Goal: Find specific page/section: Find specific page/section

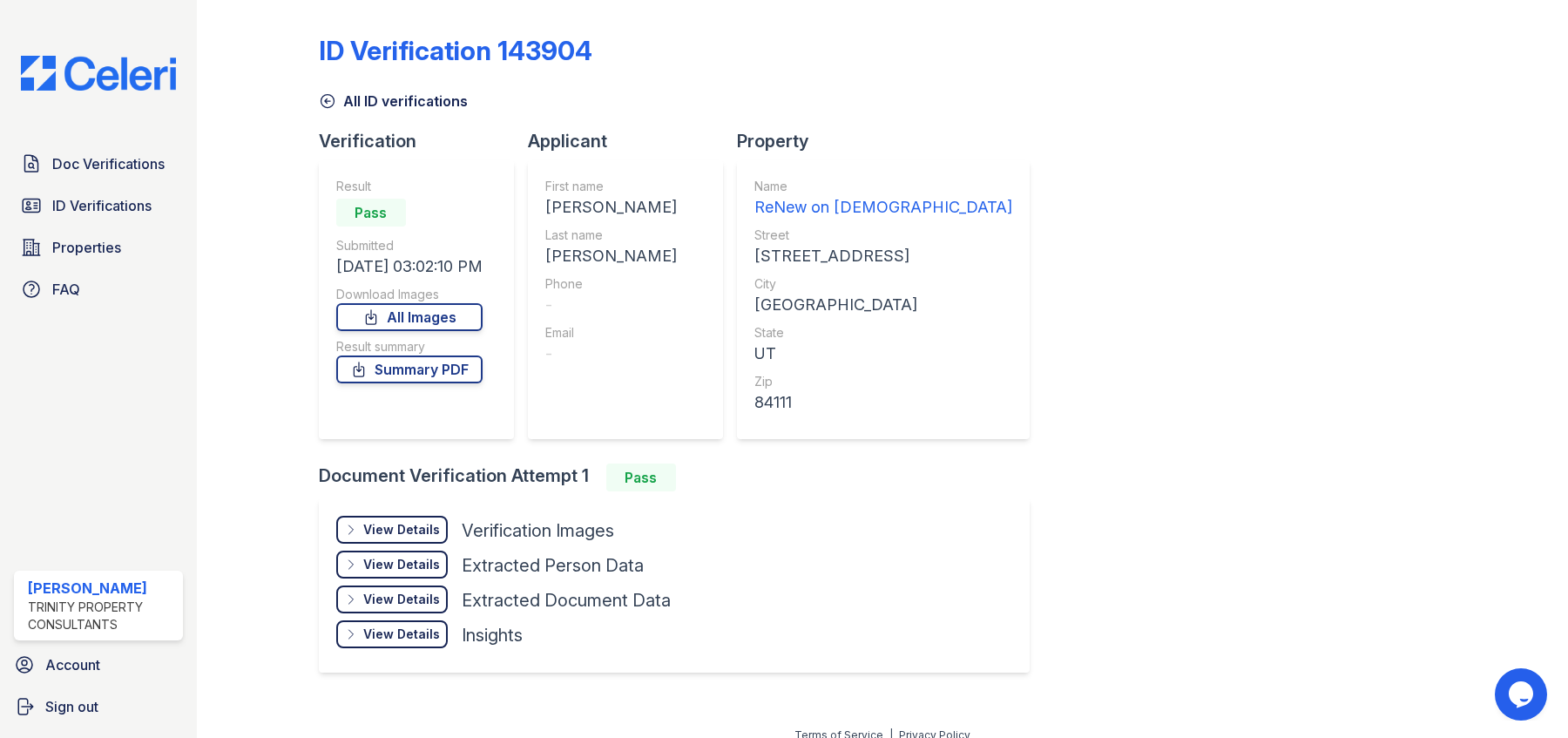
click at [325, 95] on icon at bounding box center [326, 101] width 13 height 13
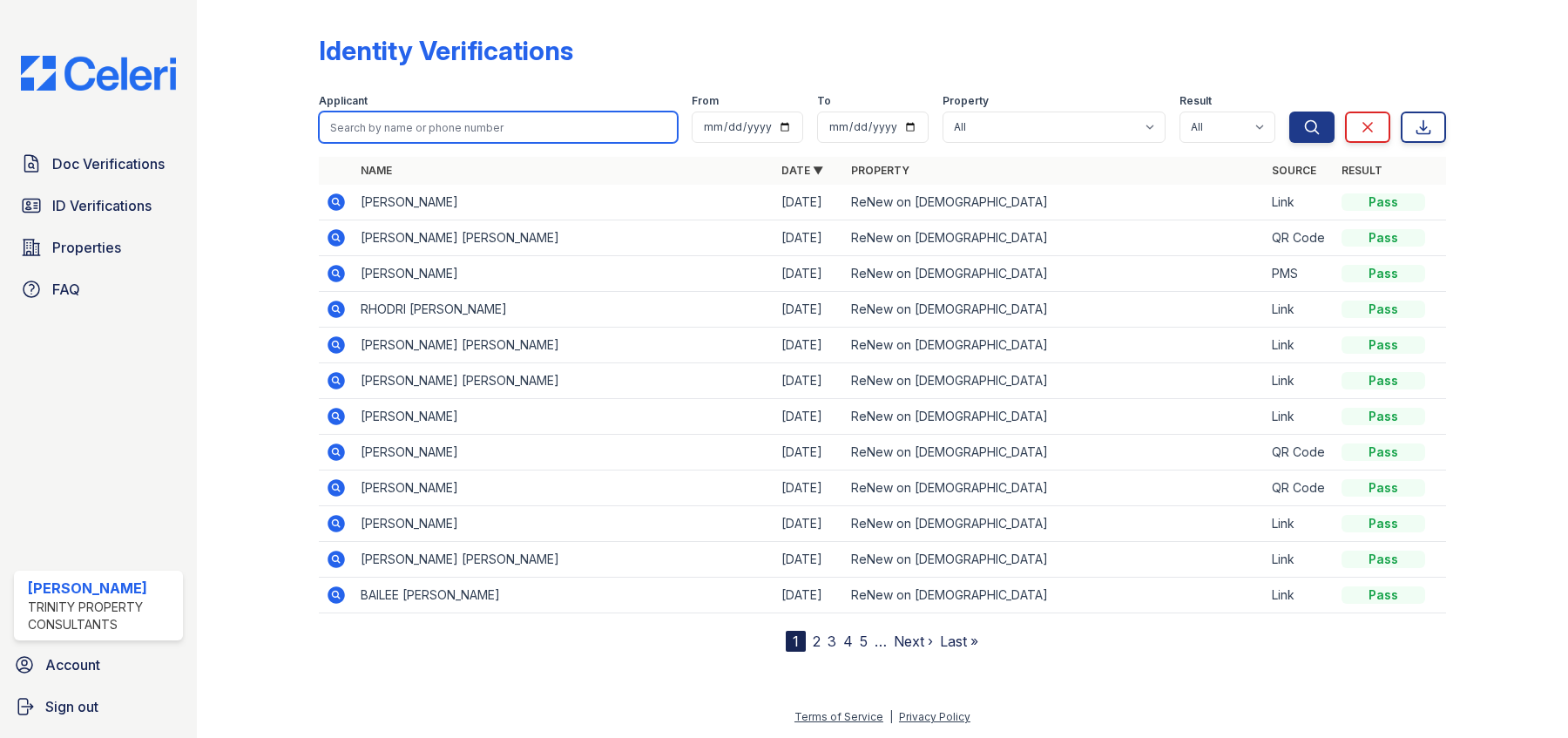
click at [395, 121] on input "search" at bounding box center [499, 127] width 359 height 32
type input "caden"
click at [1290, 111] on button "Search" at bounding box center [1313, 127] width 45 height 32
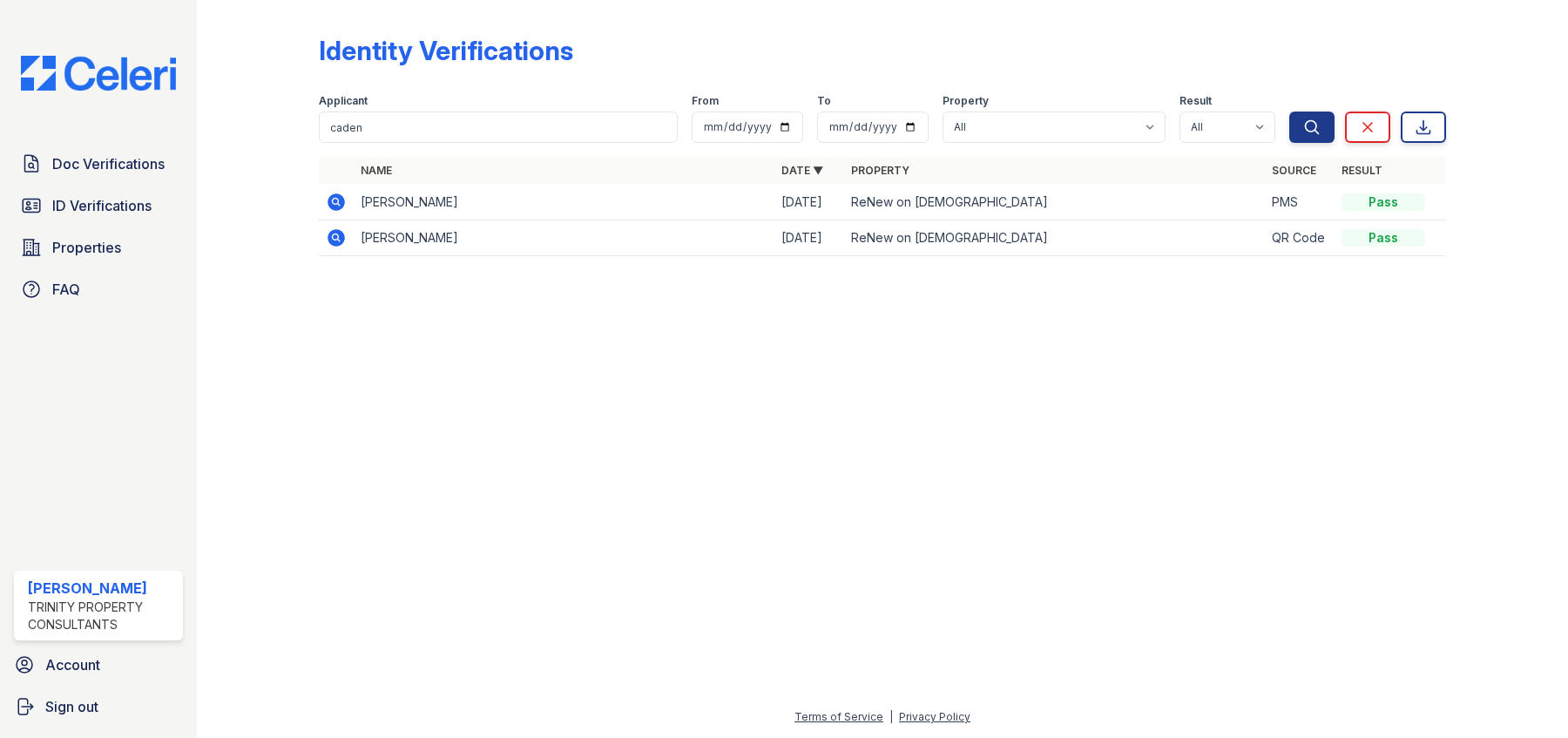
click at [335, 192] on icon at bounding box center [336, 202] width 21 height 21
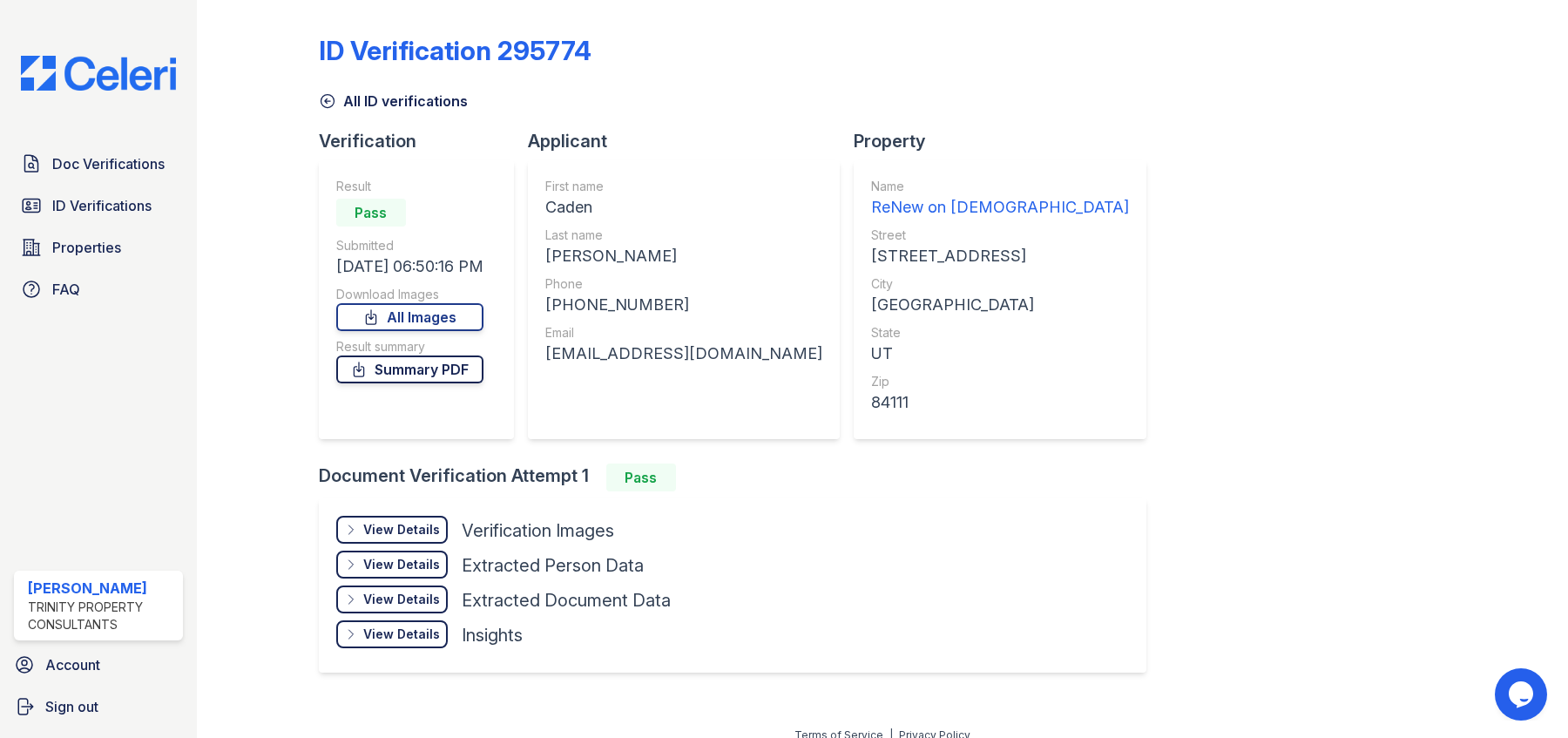
click at [449, 366] on link "Summary PDF" at bounding box center [409, 369] width 147 height 28
